Goal: Navigation & Orientation: Find specific page/section

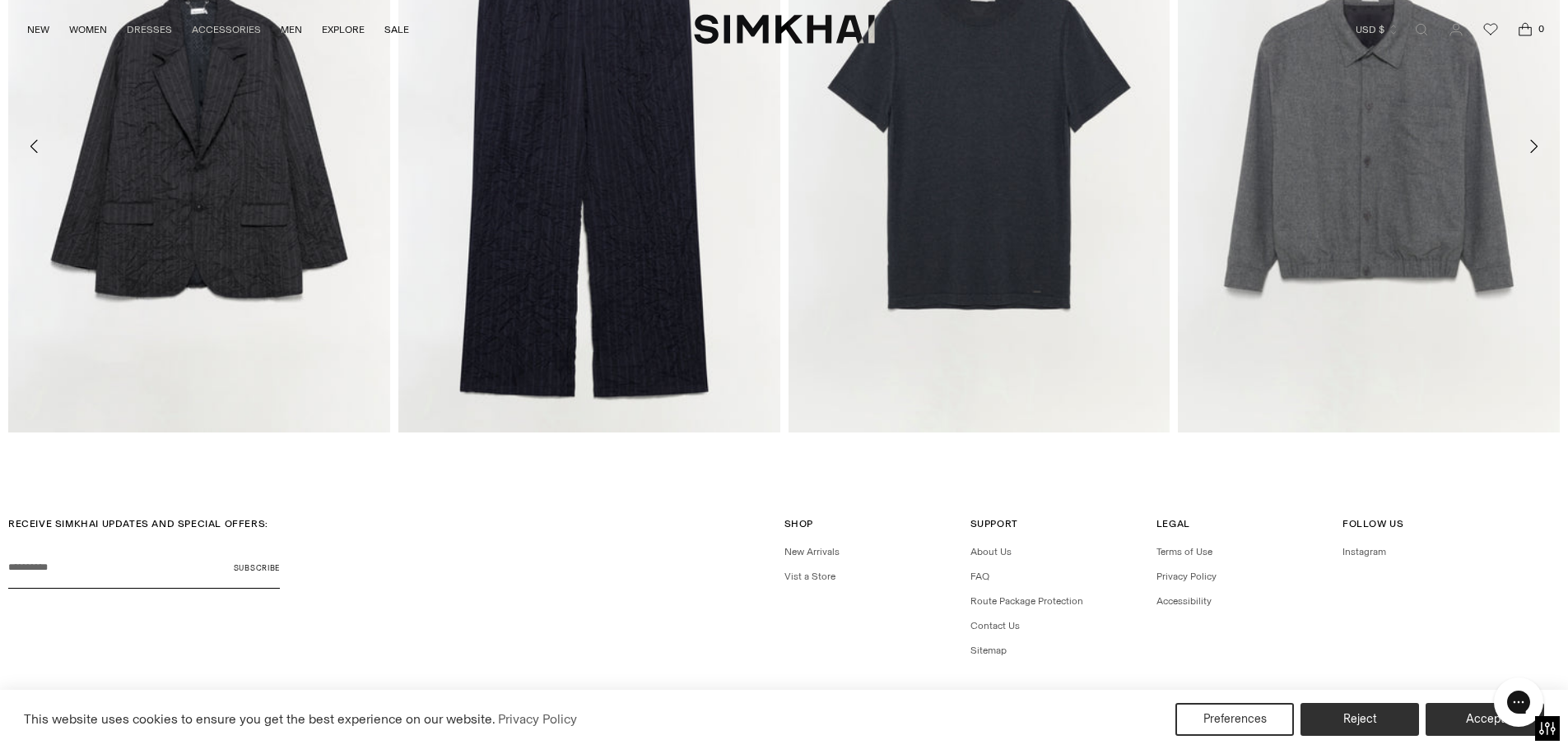
scroll to position [5449, 0]
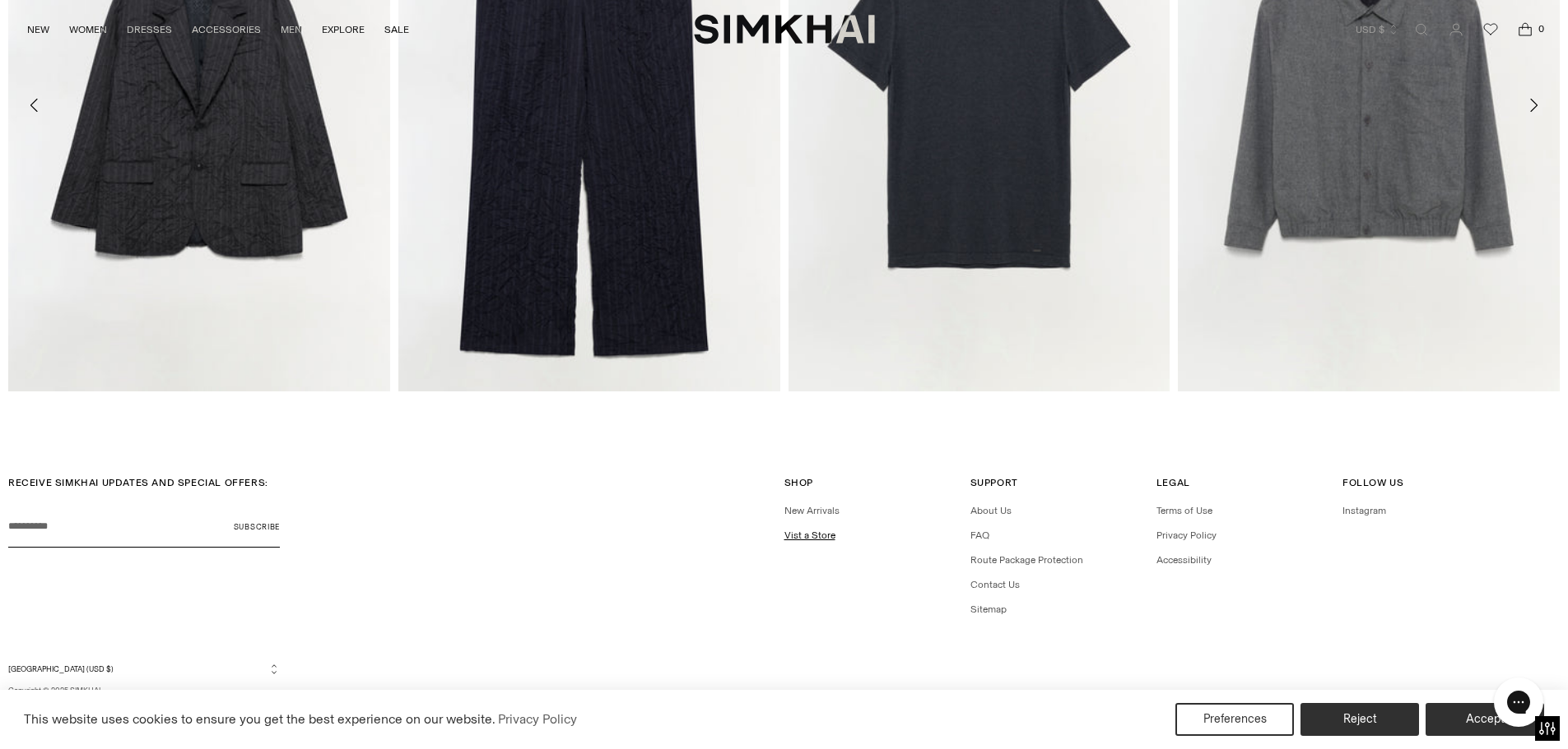
click at [812, 533] on link "Vist a Store" at bounding box center [810, 536] width 51 height 12
